Goal: Task Accomplishment & Management: Use online tool/utility

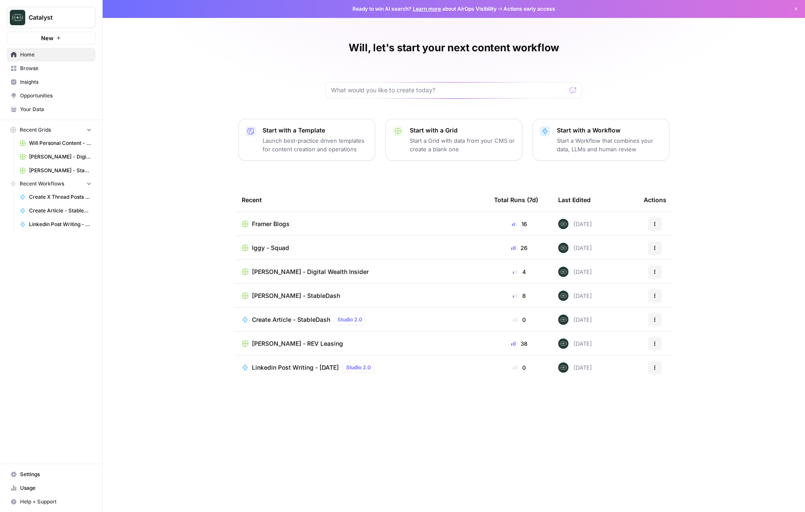
click at [295, 293] on span "[PERSON_NAME] - StableDash" at bounding box center [296, 296] width 88 height 9
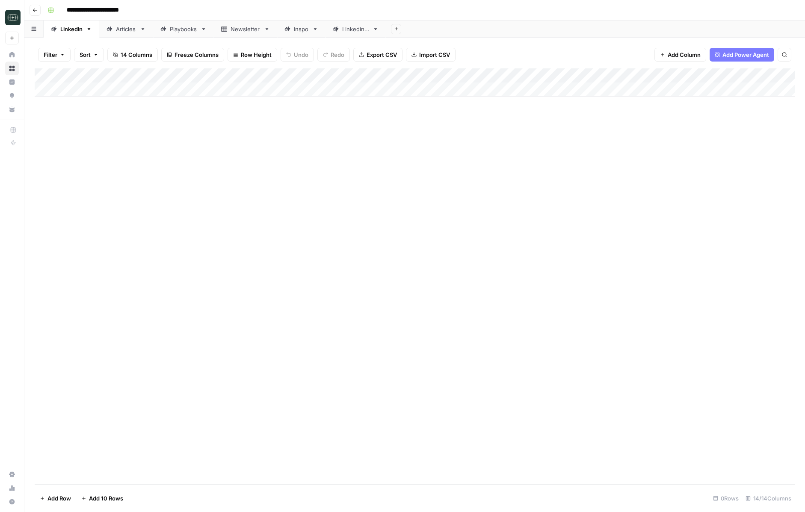
click at [126, 29] on div "Articles" at bounding box center [126, 29] width 21 height 9
click at [498, 74] on div "Add Column" at bounding box center [415, 176] width 760 height 217
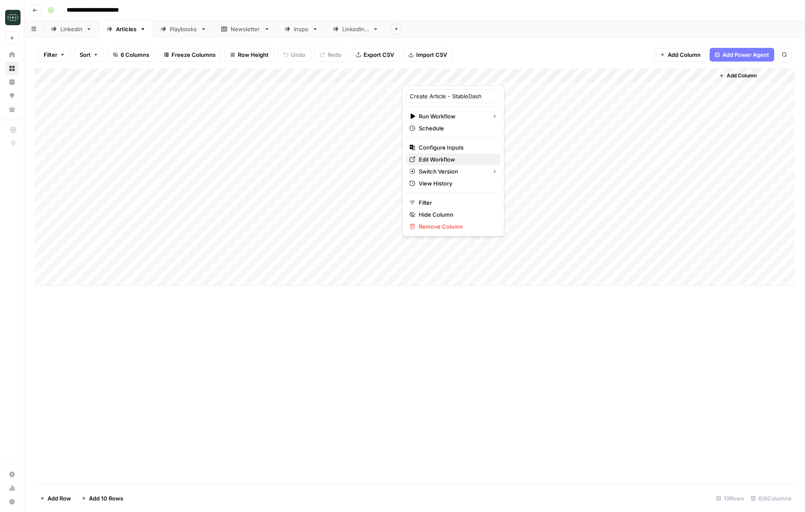
click at [446, 162] on span "Edit Workflow" at bounding box center [456, 159] width 75 height 9
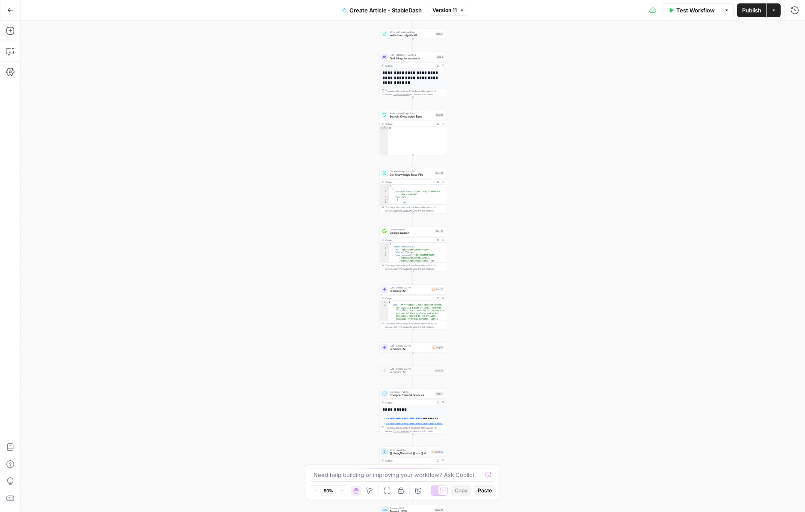
click at [12, 10] on icon "button" at bounding box center [10, 10] width 6 height 6
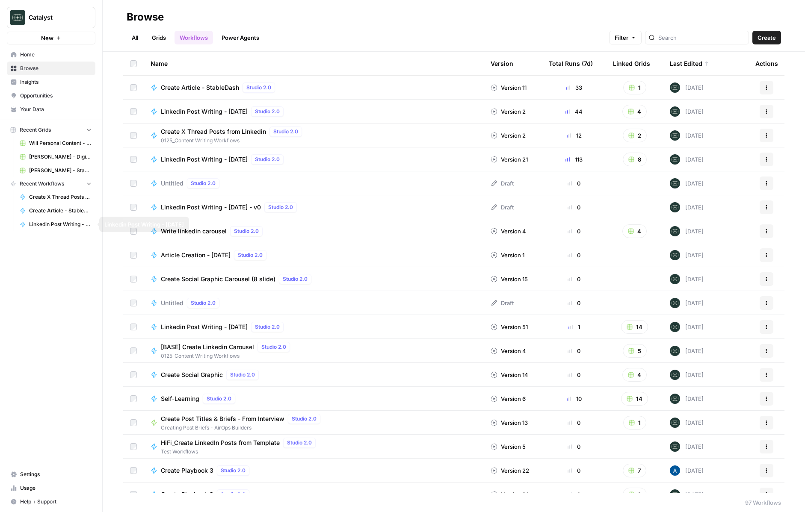
click at [75, 209] on span "Create Article - StableDash" at bounding box center [60, 211] width 62 height 8
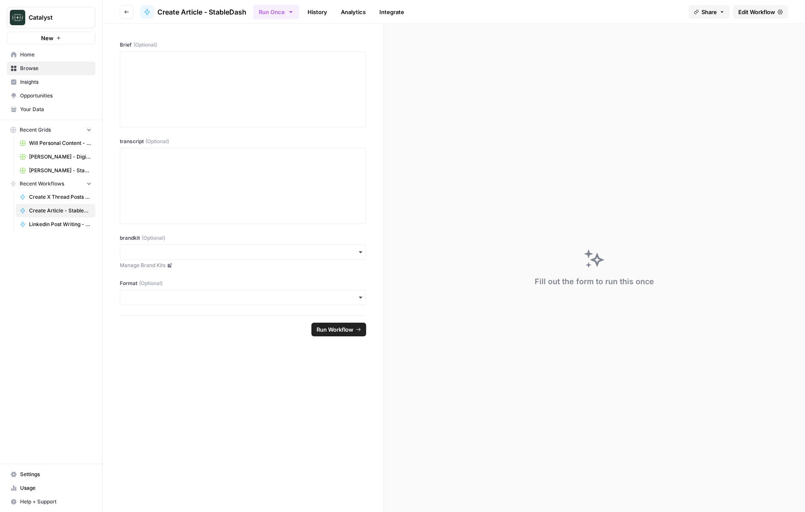
click at [382, 10] on link "Integrate" at bounding box center [391, 12] width 35 height 14
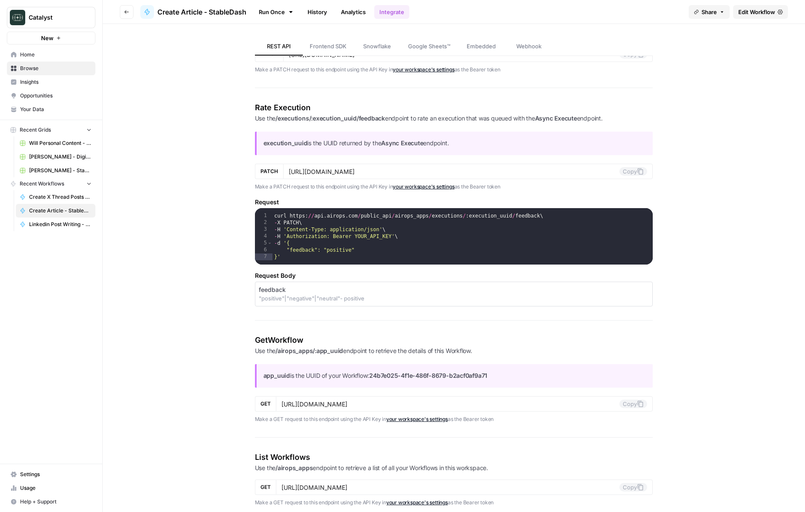
scroll to position [899, 0]
